Goal: Task Accomplishment & Management: Manage account settings

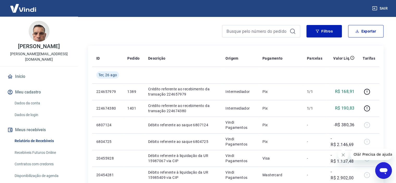
scroll to position [52, 0]
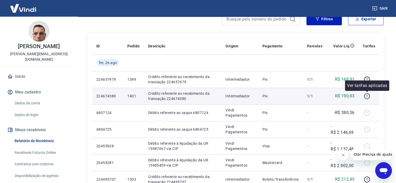
click at [365, 97] on icon "button" at bounding box center [366, 96] width 7 height 7
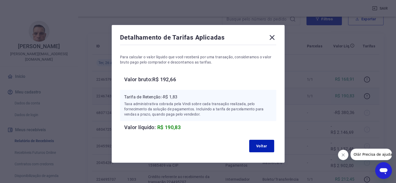
click at [271, 39] on icon at bounding box center [272, 37] width 8 height 8
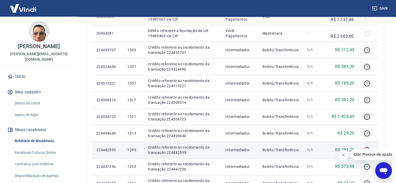
scroll to position [182, 0]
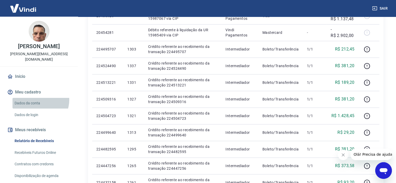
click at [36, 98] on link "Dados da conta" at bounding box center [41, 103] width 59 height 11
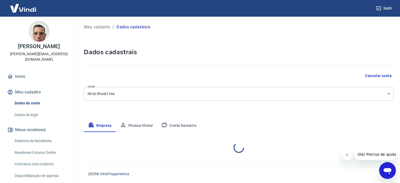
select select "SP"
select select "business"
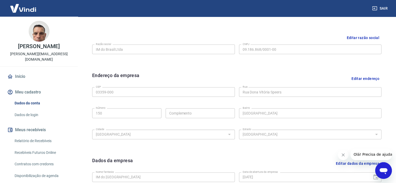
scroll to position [62, 0]
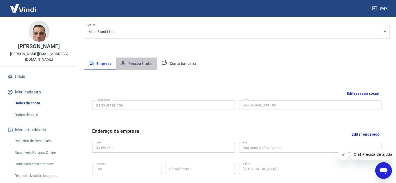
click at [143, 63] on button "Pessoa titular" at bounding box center [136, 63] width 41 height 12
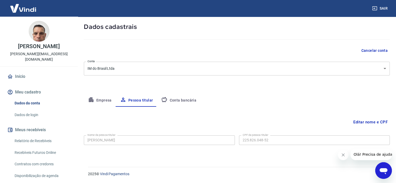
scroll to position [25, 0]
click at [176, 101] on button "Conta bancária" at bounding box center [178, 100] width 43 height 12
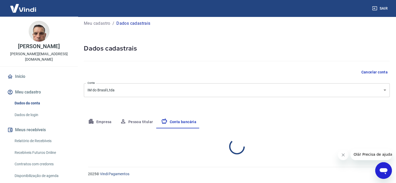
select select "1"
